Goal: Task Accomplishment & Management: Use online tool/utility

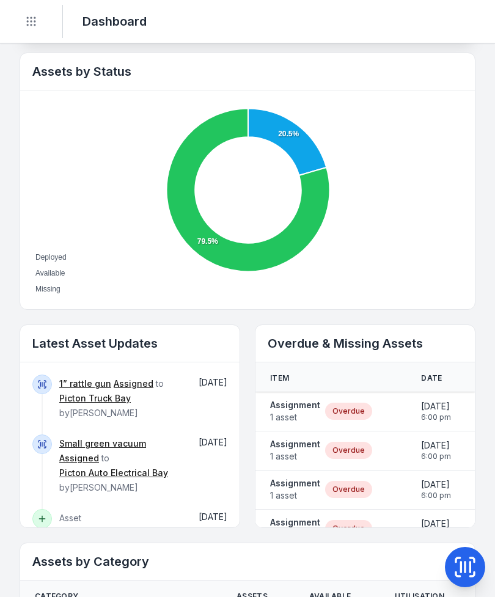
scroll to position [431, 0]
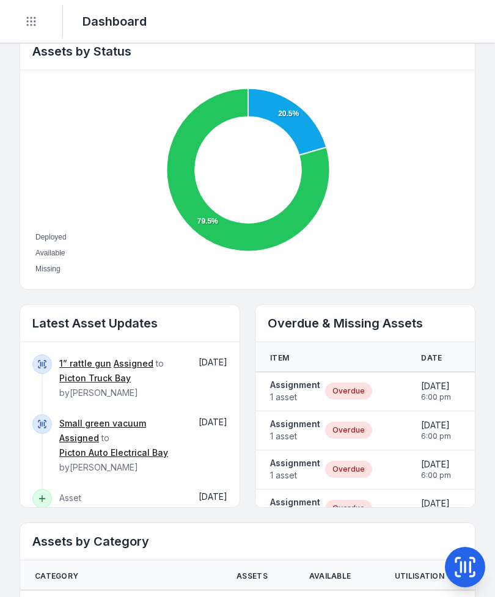
click at [294, 396] on span "1 asset" at bounding box center [295, 397] width 50 height 12
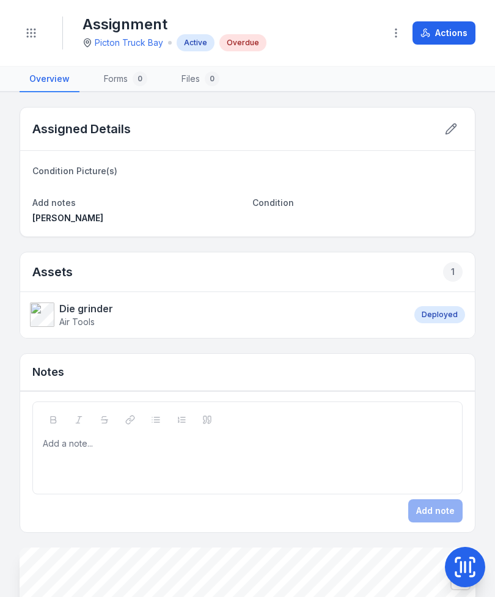
click at [462, 125] on button at bounding box center [450, 128] width 23 height 23
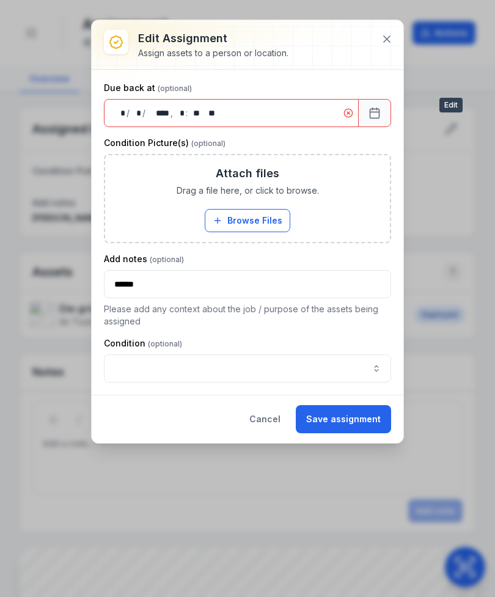
click at [397, 38] on button at bounding box center [386, 38] width 23 height 23
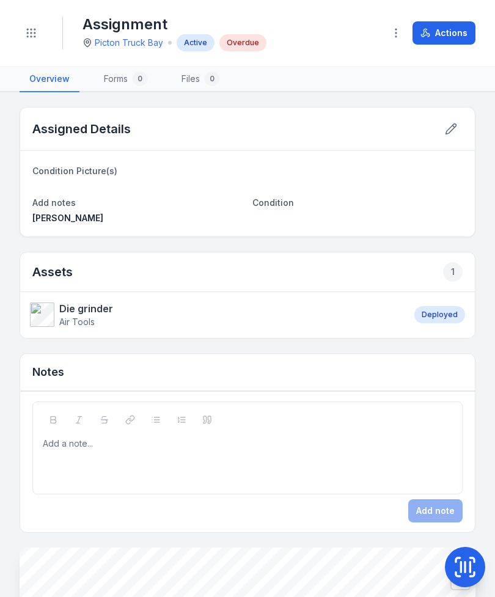
click at [458, 30] on button "Actions" at bounding box center [443, 32] width 63 height 23
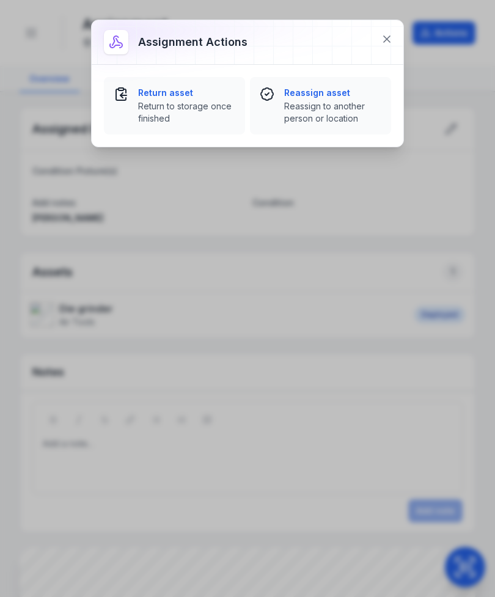
click at [181, 112] on span "Return to storage once finished" at bounding box center [186, 112] width 97 height 24
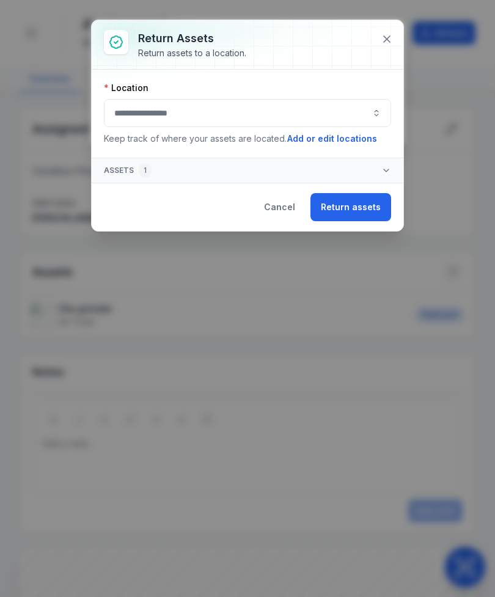
click at [336, 117] on button "button" at bounding box center [247, 113] width 287 height 28
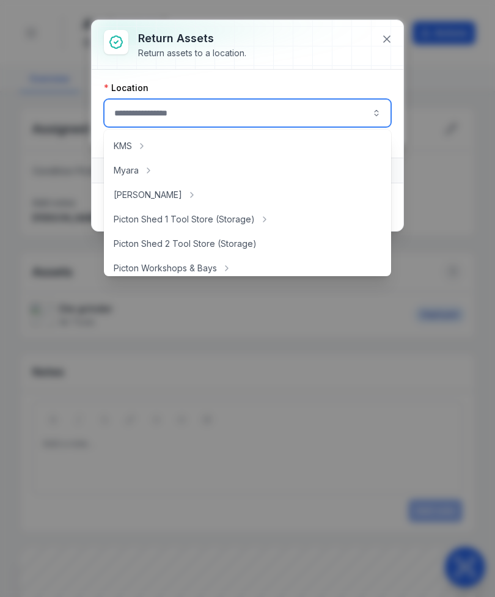
scroll to position [173, 0]
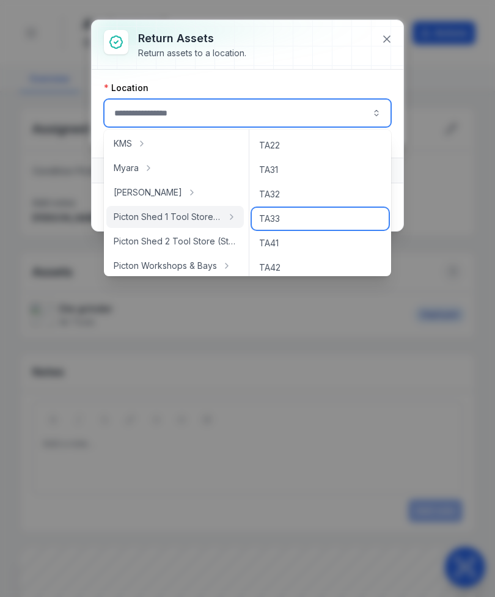
click at [296, 225] on div "TA33" at bounding box center [320, 219] width 137 height 22
type input "****"
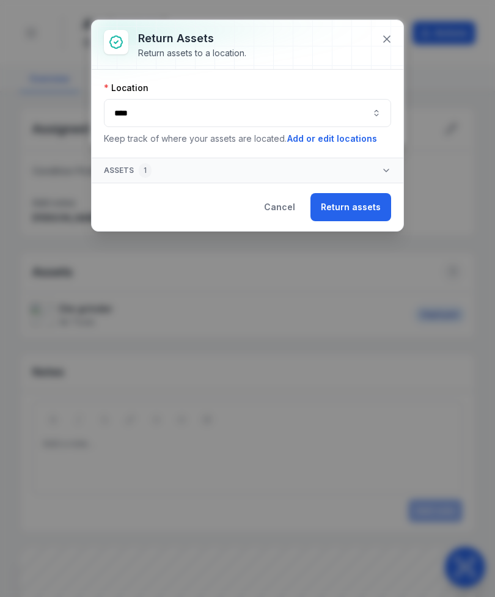
click at [352, 206] on button "Return assets" at bounding box center [350, 207] width 81 height 28
